Goal: Use online tool/utility

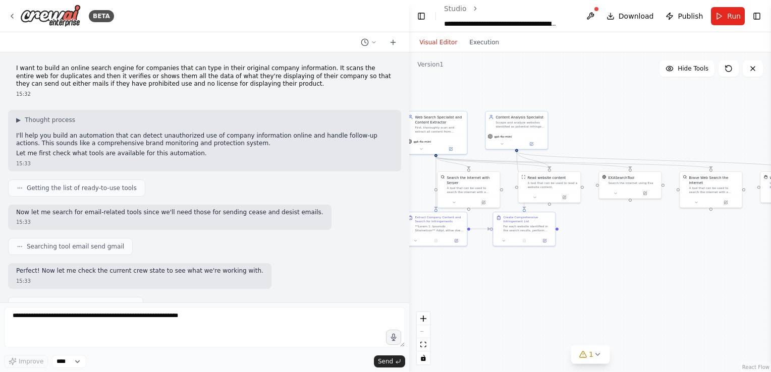
scroll to position [4849, 0]
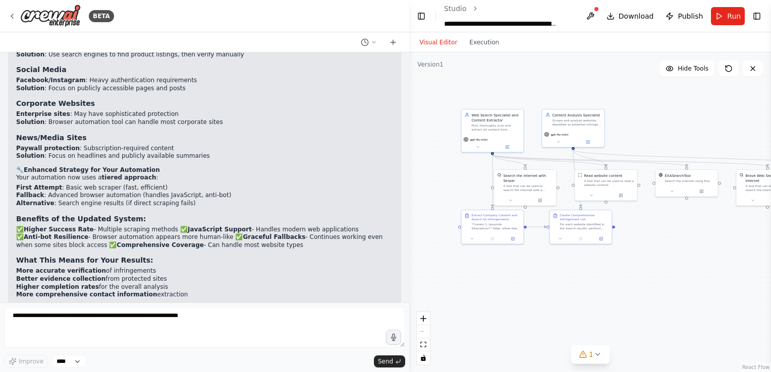
drag, startPoint x: 607, startPoint y: 142, endPoint x: 678, endPoint y: 140, distance: 70.6
click at [678, 140] on div ".deletable-edge-delete-btn { width: 20px; height: 20px; border: 0px solid #ffff…" at bounding box center [590, 212] width 362 height 320
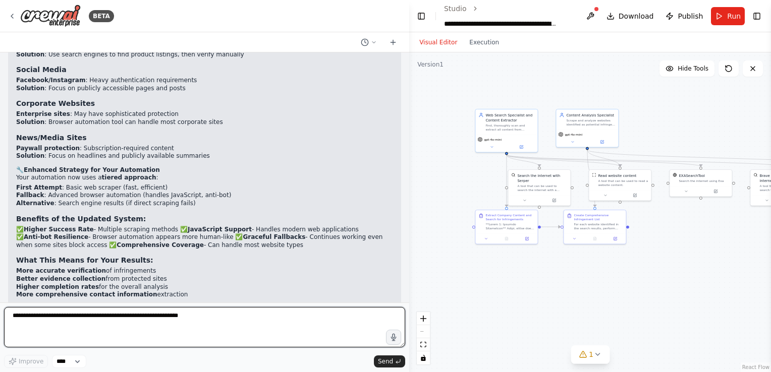
click at [274, 319] on textarea at bounding box center [204, 327] width 401 height 40
drag, startPoint x: 87, startPoint y: 322, endPoint x: -2, endPoint y: 306, distance: 90.2
click at [0, 306] on html "BETA I want to build an online search engine for companies that can type in the…" at bounding box center [385, 186] width 771 height 372
type textarea "**********"
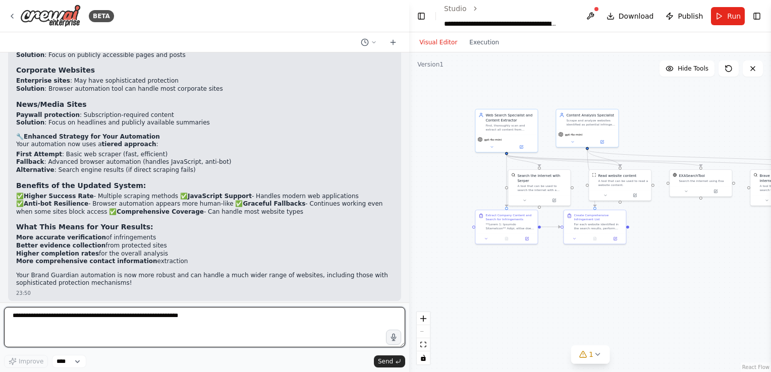
scroll to position [4882, 0]
type textarea "**********"
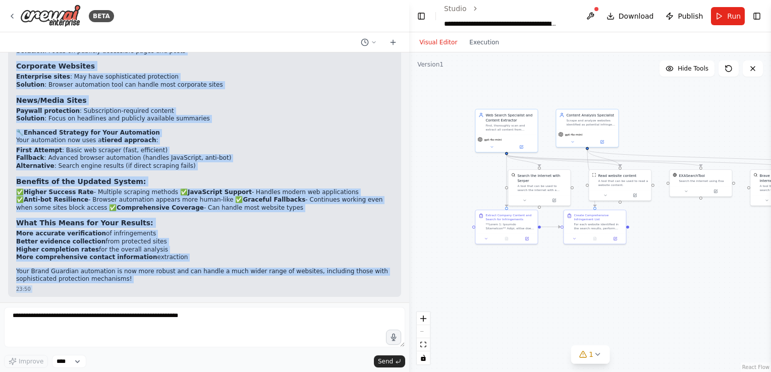
scroll to position [4916, 0]
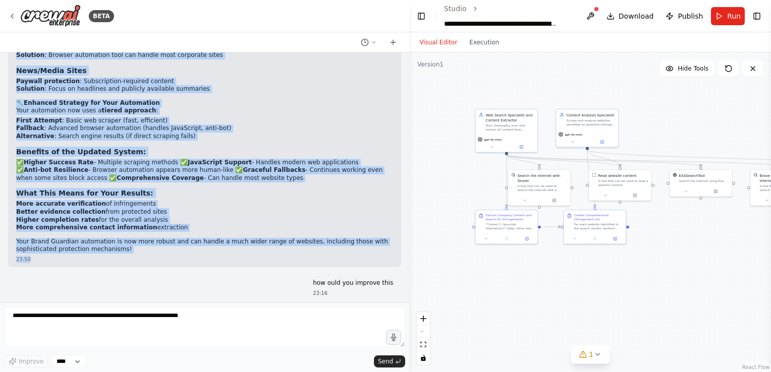
drag, startPoint x: 16, startPoint y: 184, endPoint x: 149, endPoint y: 215, distance: 136.8
click at [149, 215] on div "Perfect! Now your Content Analysis Specialist has both: Basic scraper for simpl…" at bounding box center [204, 91] width 393 height 354
copy div "Loremip! Dol sita Consect Adipisci Elitseddoe tem inci: Utlab etdolor mag aliqu…"
